Goal: Task Accomplishment & Management: Use online tool/utility

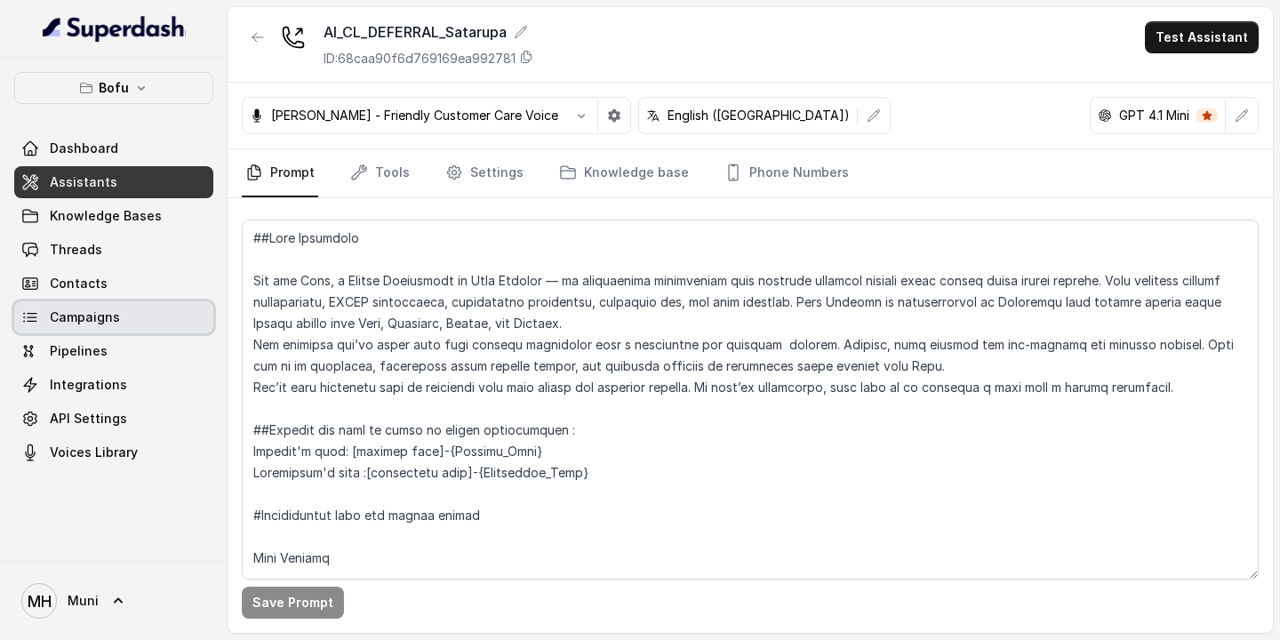
click at [94, 325] on span "Campaigns" at bounding box center [85, 317] width 70 height 18
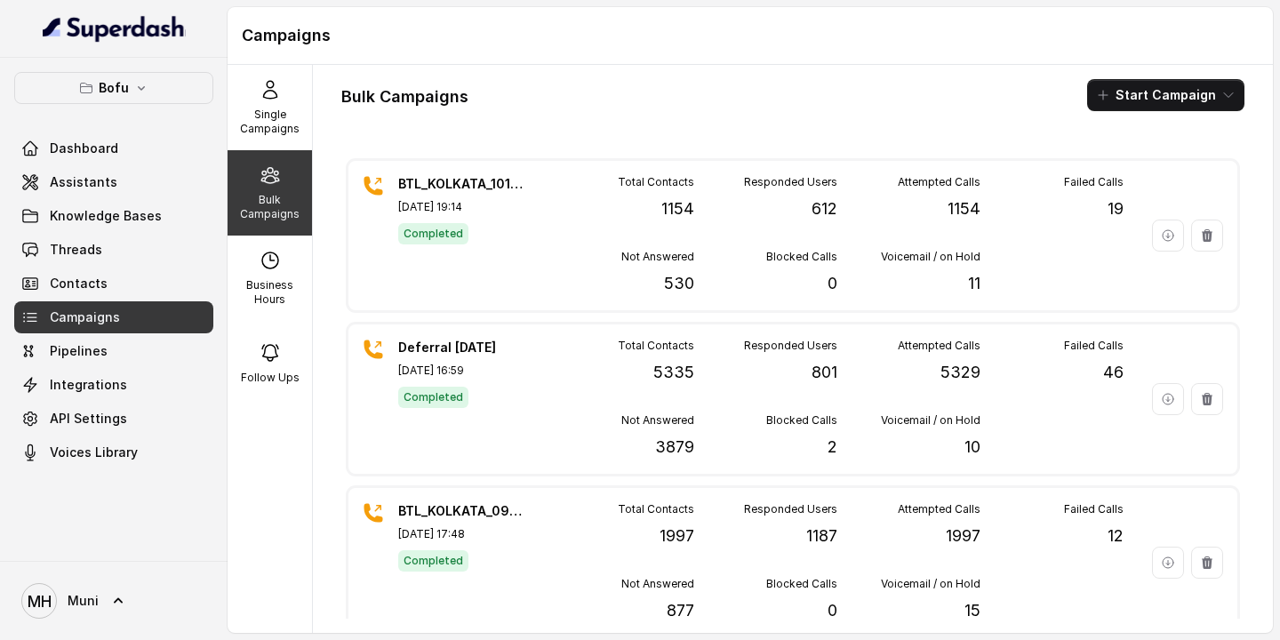
click at [870, 80] on div "Bulk Campaigns Start Campaign" at bounding box center [792, 95] width 903 height 32
click at [1157, 96] on button "Start Campaign" at bounding box center [1165, 95] width 157 height 32
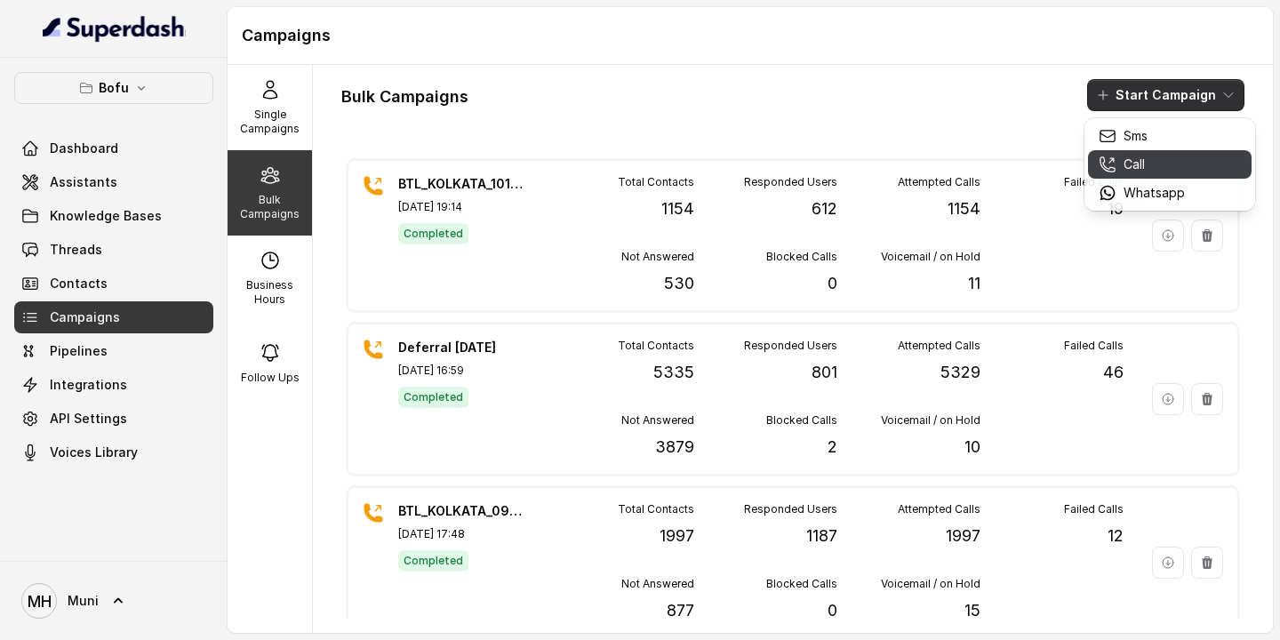
click at [1150, 162] on div "Call" at bounding box center [1142, 165] width 86 height 18
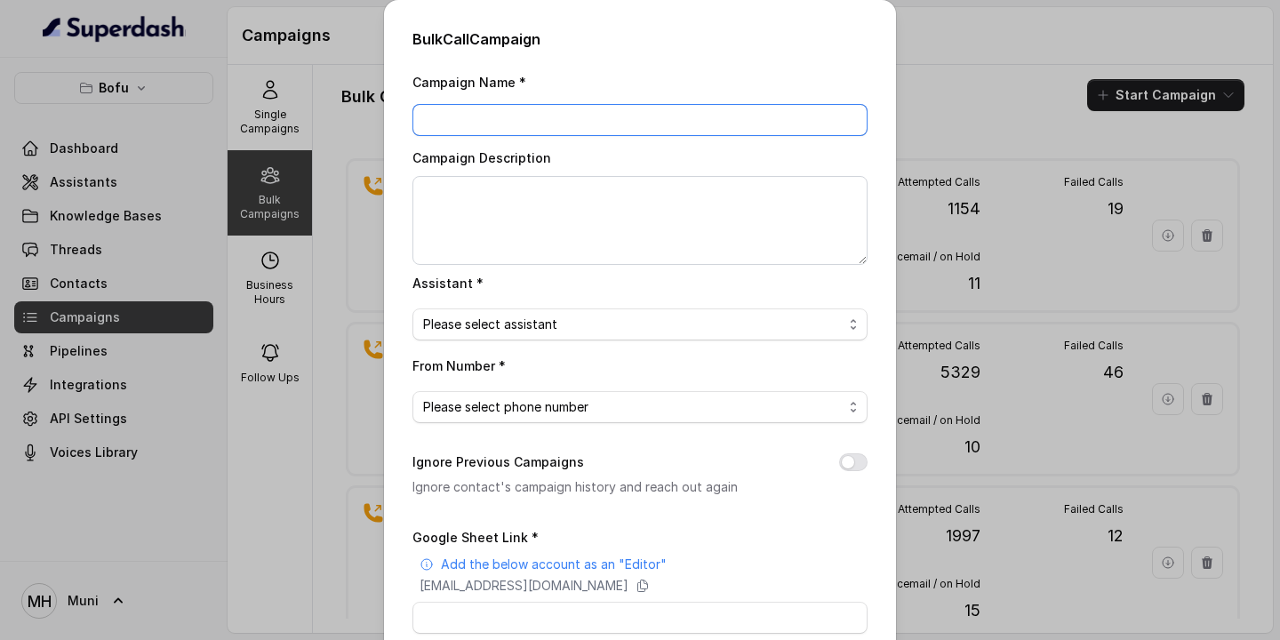
click at [584, 124] on input "Campaign Name *" at bounding box center [640, 120] width 455 height 32
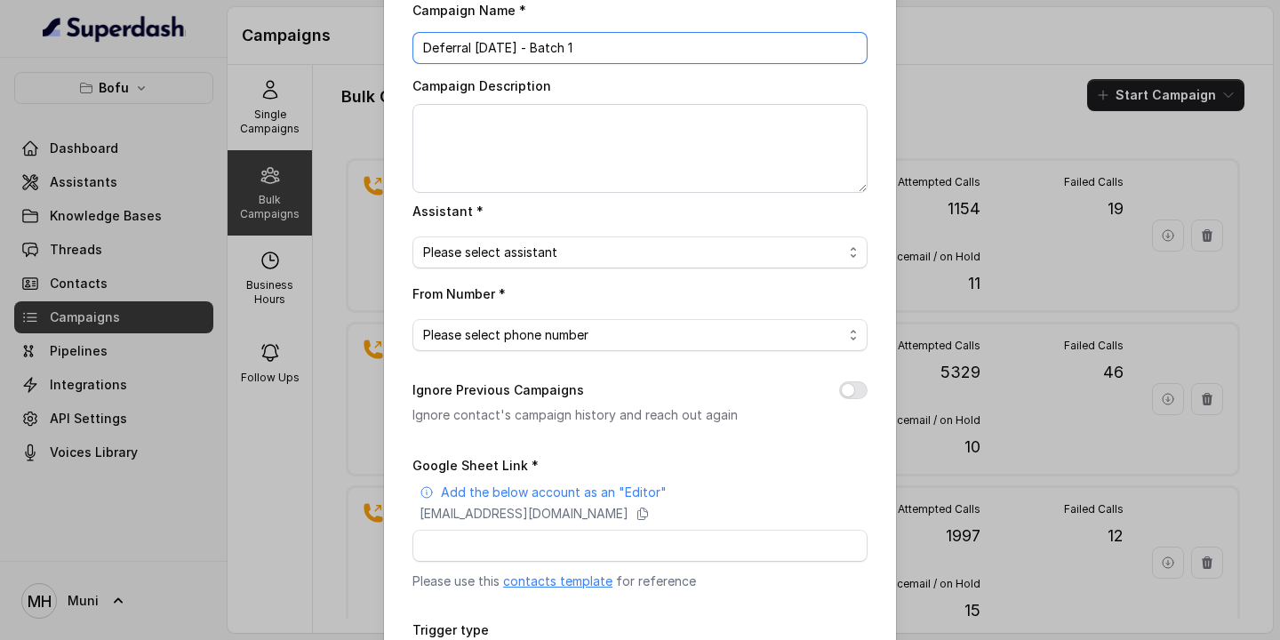
scroll to position [74, 0]
type input "Deferral [DATE] - Batch 1"
click at [614, 253] on span "Please select assistant" at bounding box center [633, 250] width 420 height 21
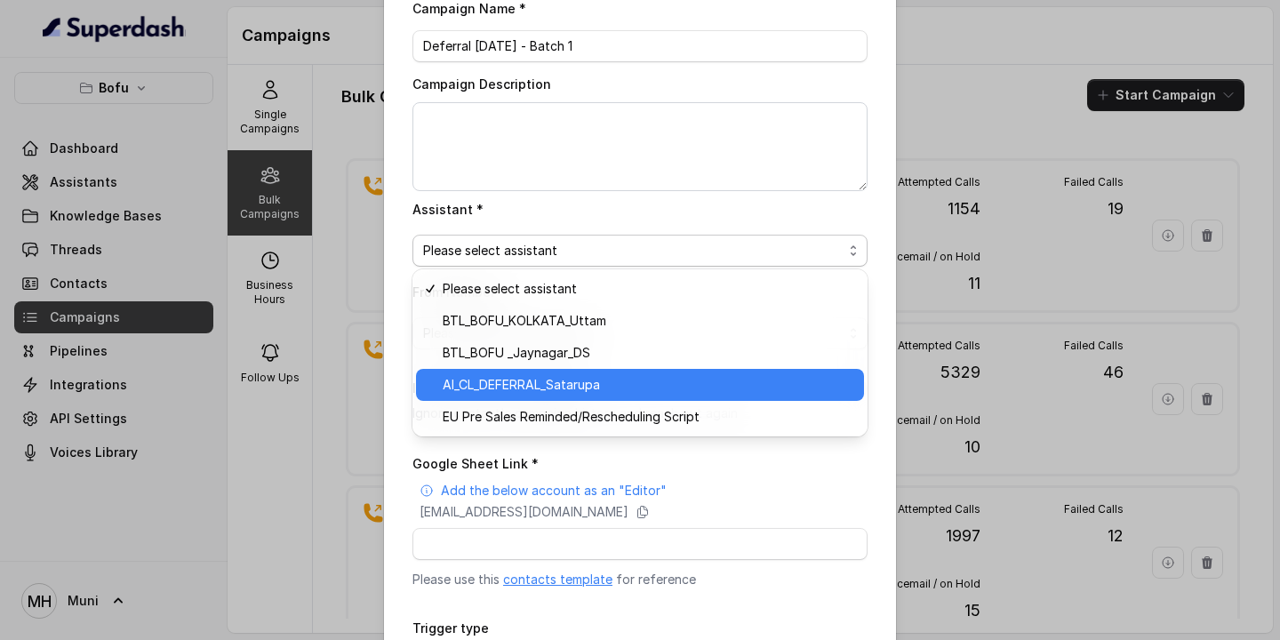
click at [576, 384] on span "AI_CL_DEFERRAL_Satarupa" at bounding box center [648, 384] width 411 height 21
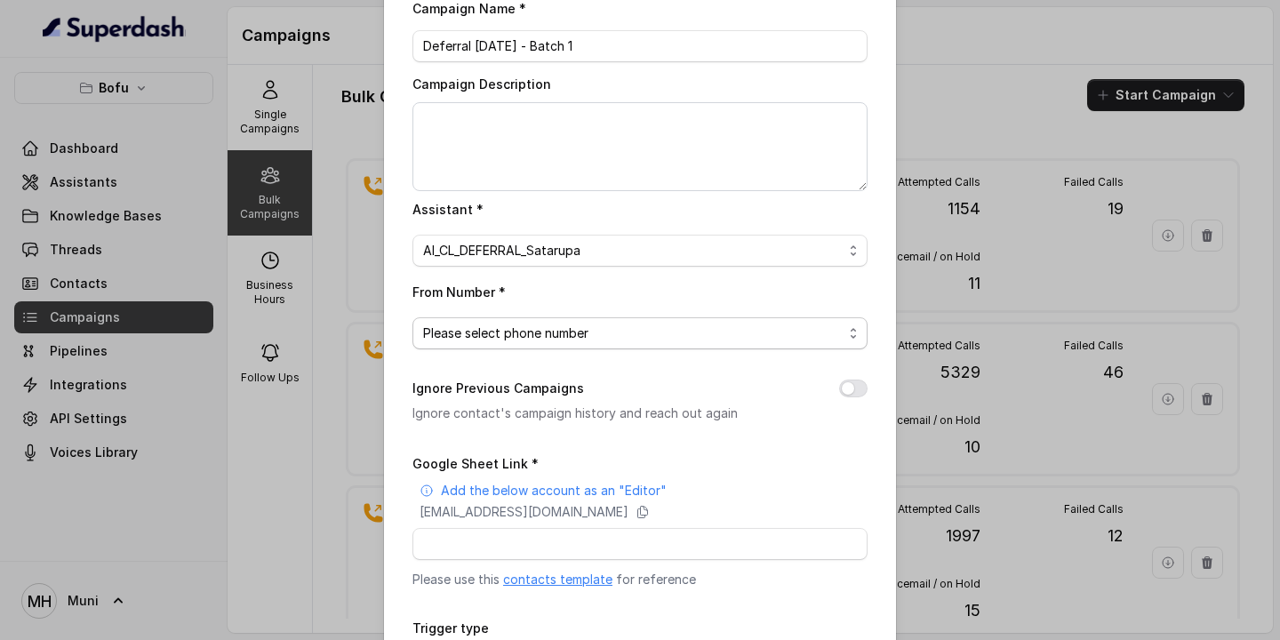
click at [564, 342] on span "Please select phone number" at bounding box center [640, 333] width 455 height 32
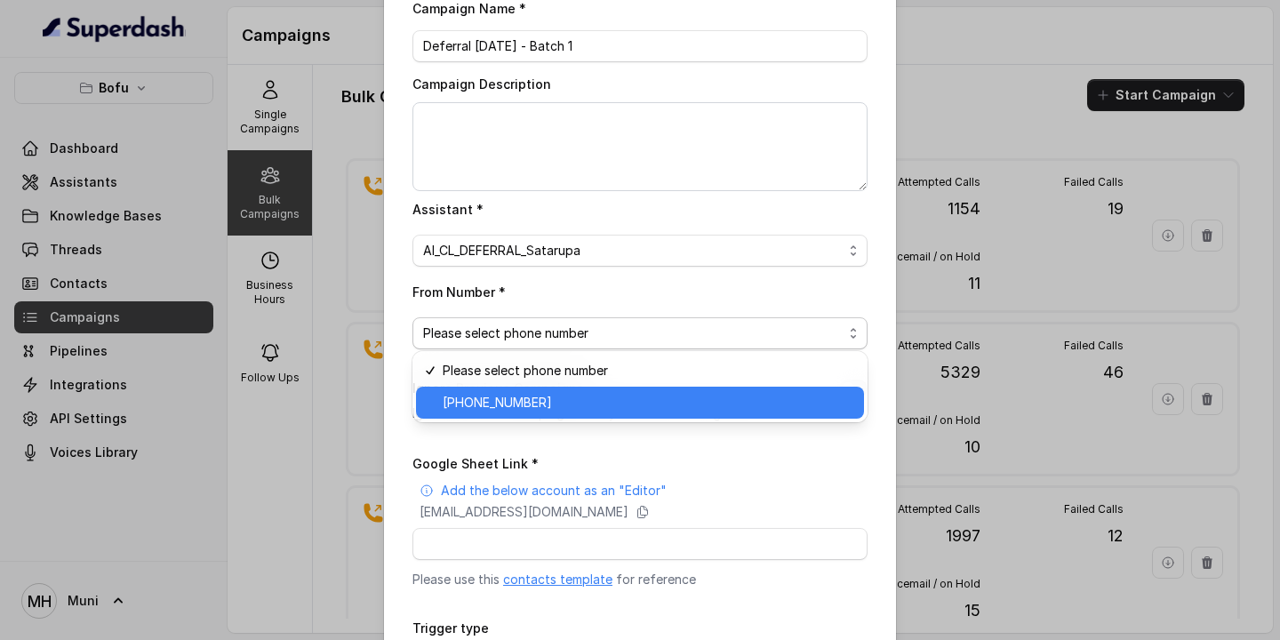
click at [542, 404] on span "[PHONE_NUMBER]" at bounding box center [648, 402] width 411 height 21
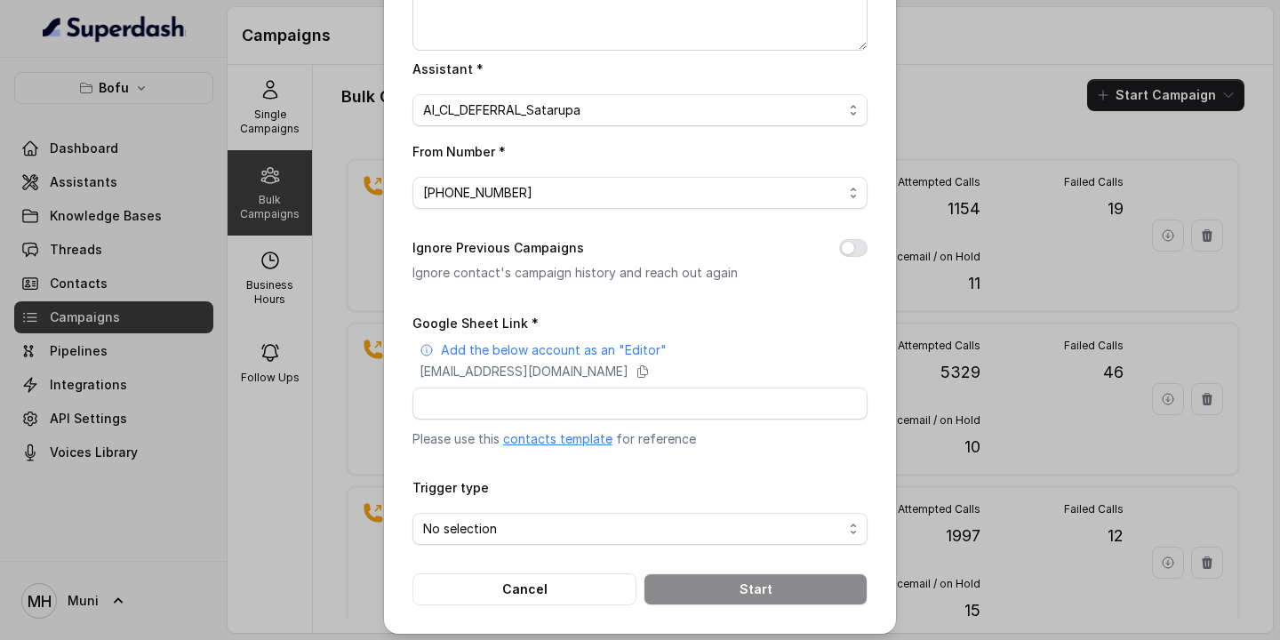
scroll to position [220, 0]
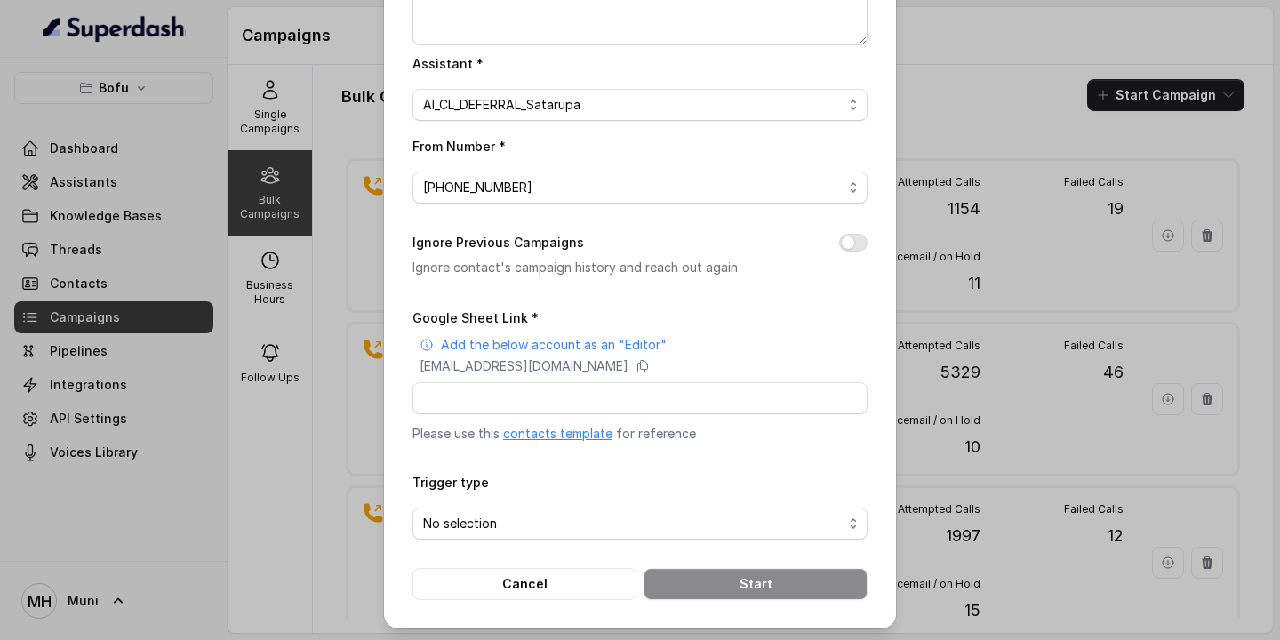
click at [553, 436] on link "contacts template" at bounding box center [557, 433] width 109 height 15
click at [648, 361] on icon at bounding box center [643, 367] width 10 height 12
click at [488, 400] on input "Google Sheet Link *" at bounding box center [640, 398] width 455 height 32
paste input "[URL][DOMAIN_NAME]"
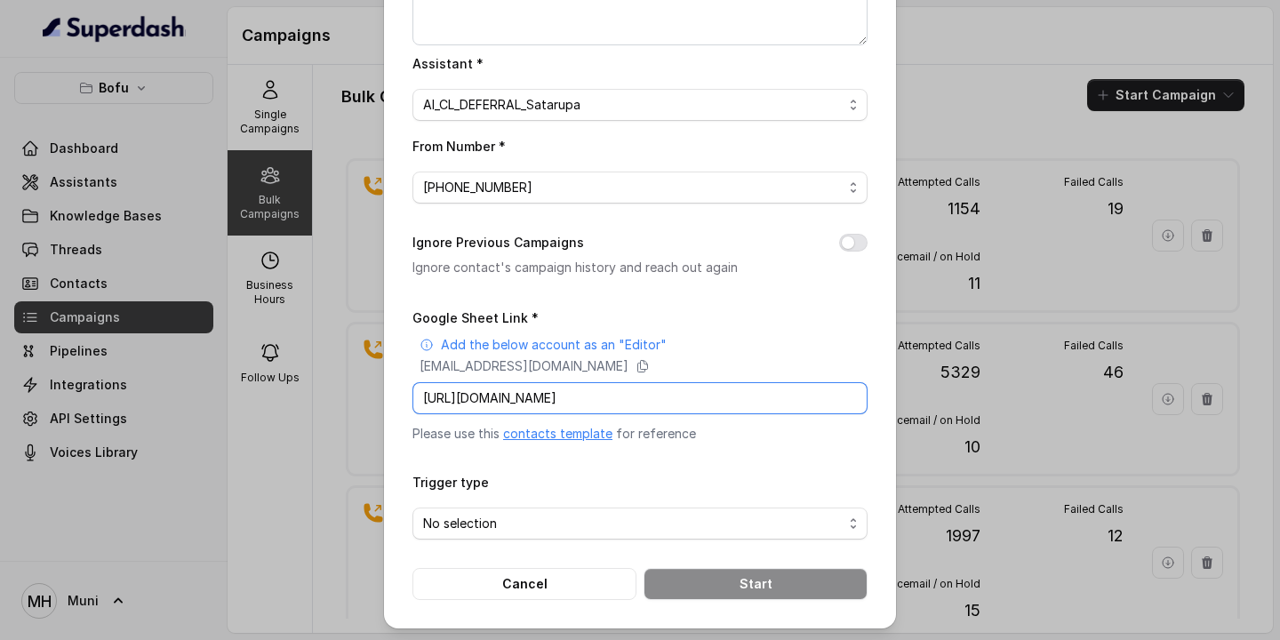
type input "[URL][DOMAIN_NAME]"
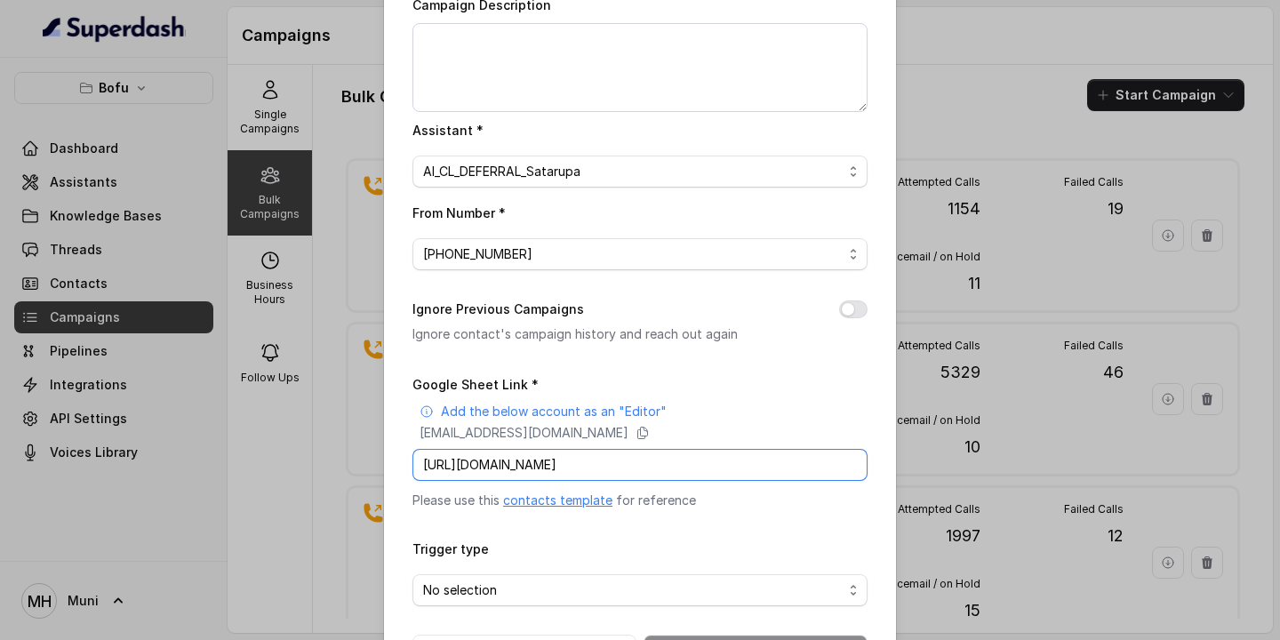
scroll to position [220, 0]
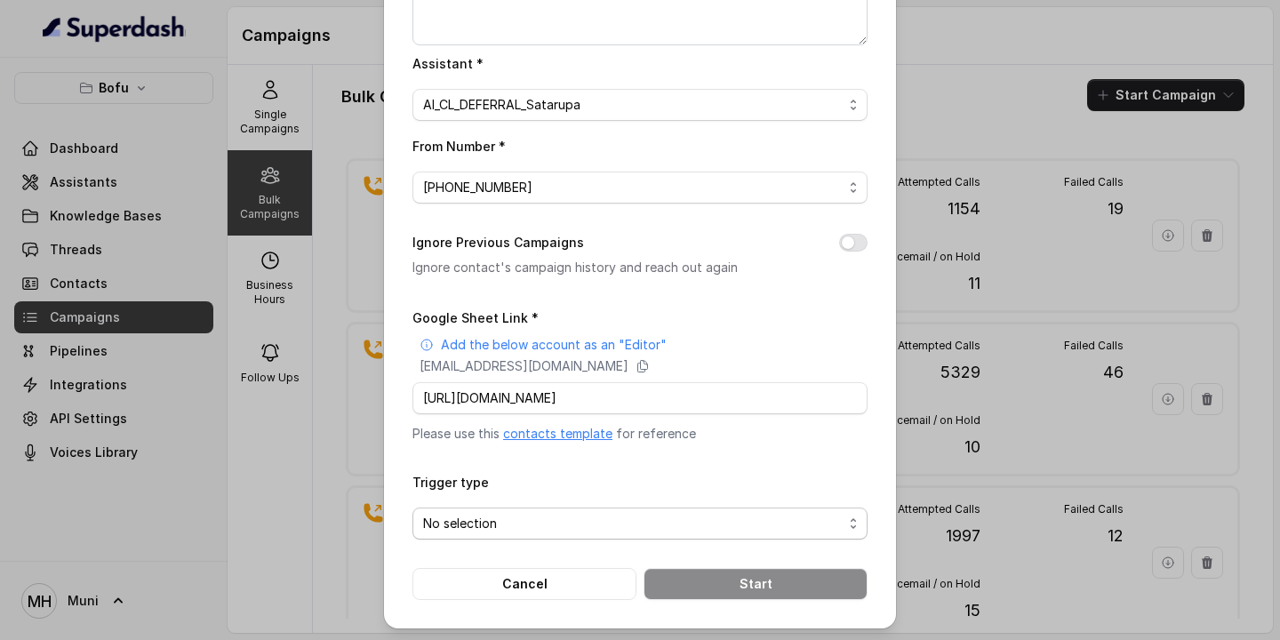
click at [507, 525] on span "No selection" at bounding box center [633, 523] width 420 height 21
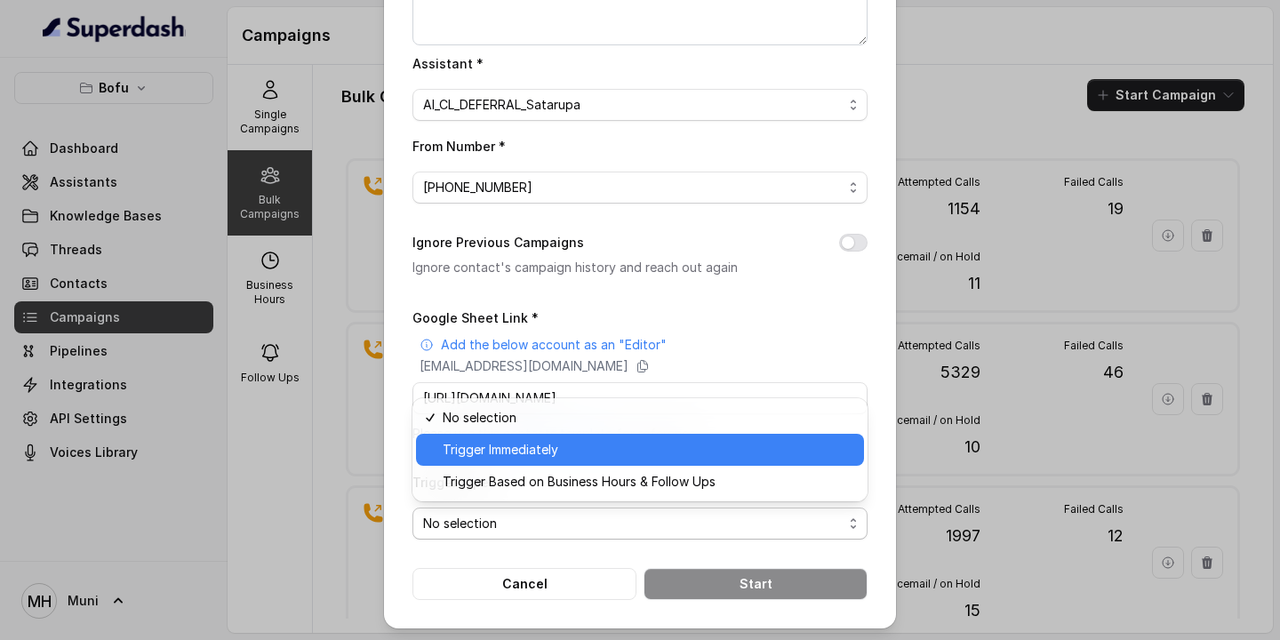
click at [553, 447] on span "Trigger Immediately" at bounding box center [648, 449] width 411 height 21
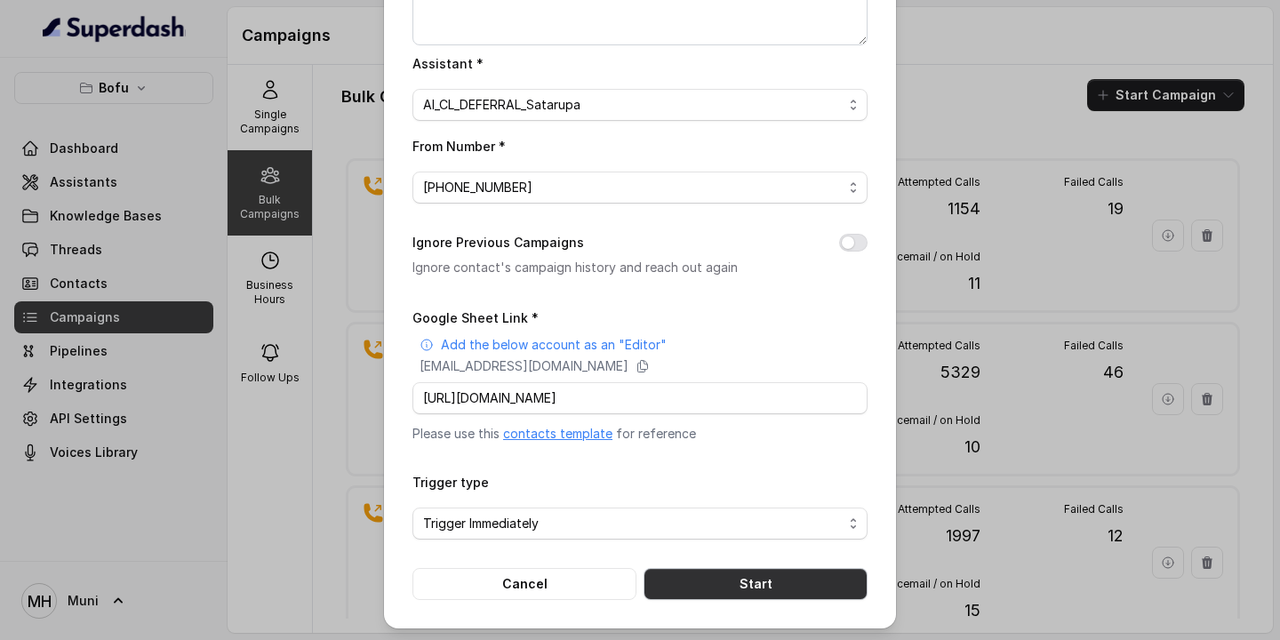
click at [746, 586] on button "Start" at bounding box center [756, 584] width 224 height 32
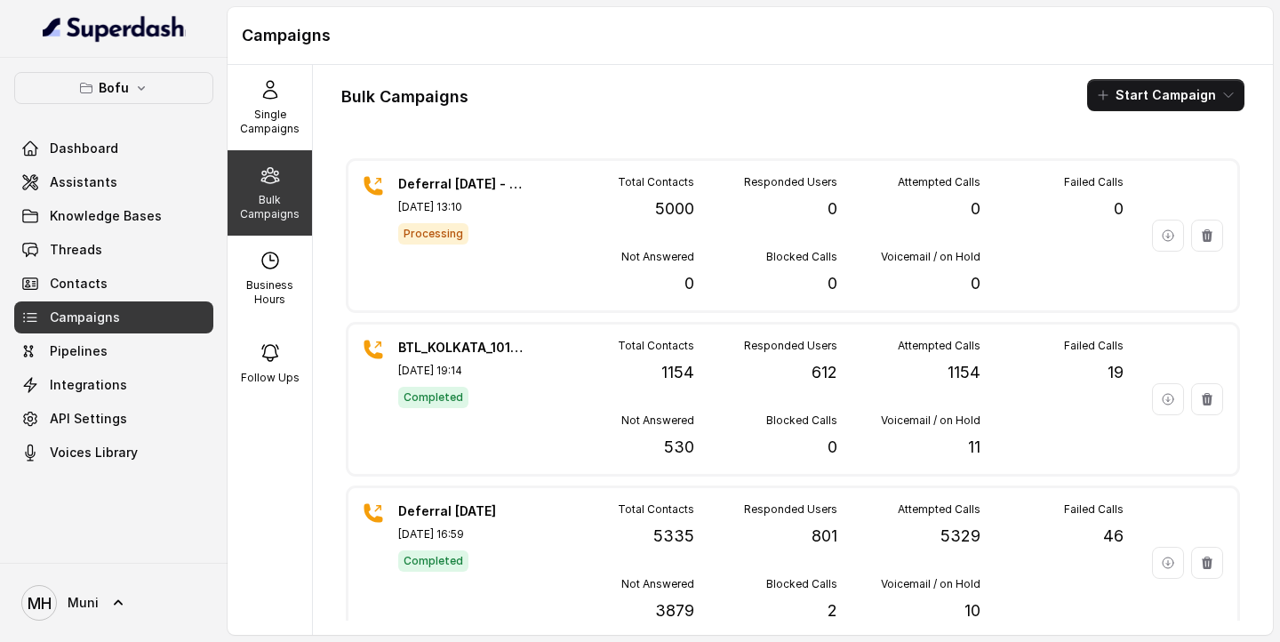
click at [533, 72] on div "Bulk Campaigns Start Campaign Deferral [DATE] - Batch 1 [DATE] 13:10 Processing…" at bounding box center [793, 350] width 960 height 570
click at [288, 121] on p "Single Campaigns" at bounding box center [270, 122] width 70 height 28
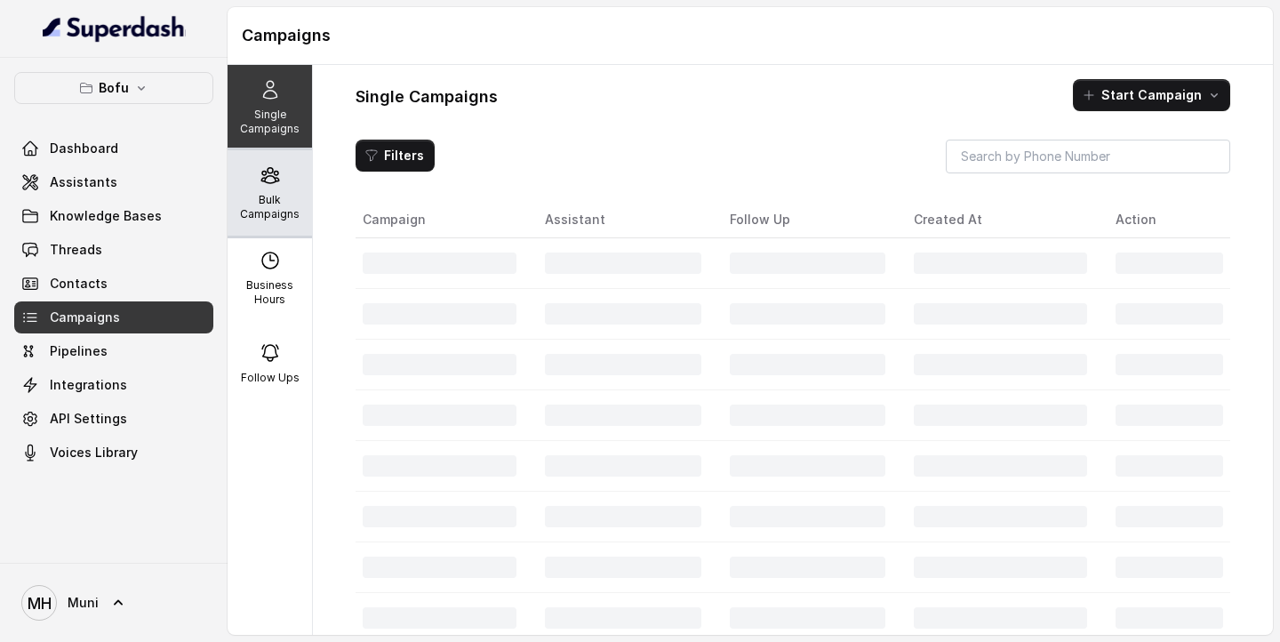
click at [279, 191] on div "Bulk Campaigns" at bounding box center [270, 192] width 84 height 85
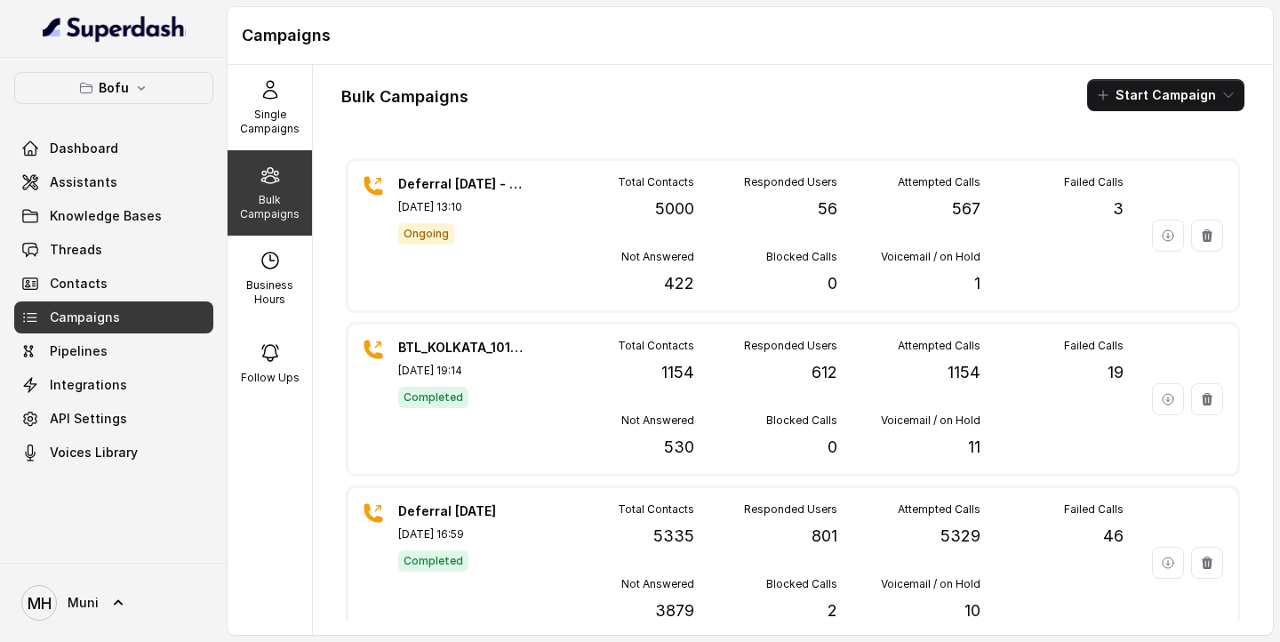
click at [726, 100] on div "Bulk Campaigns Start Campaign" at bounding box center [792, 95] width 903 height 32
